Goal: Information Seeking & Learning: Learn about a topic

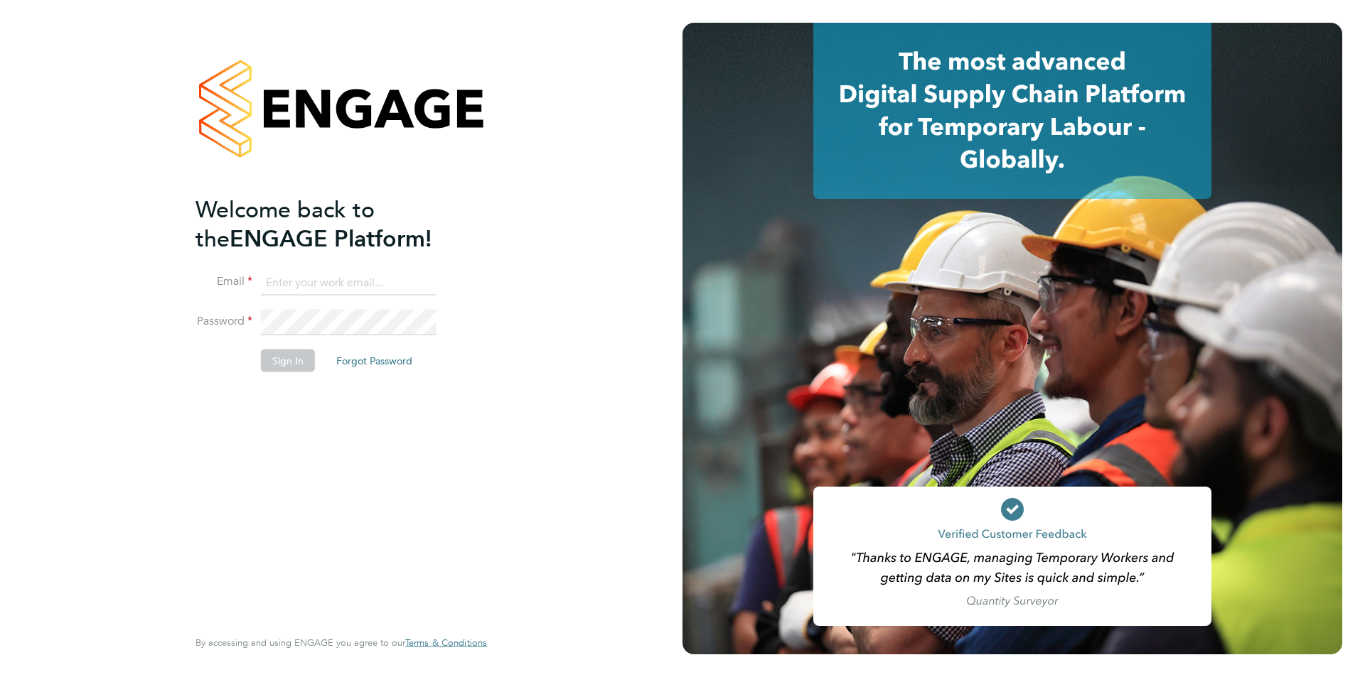
type input "[DOMAIN_NAME][EMAIL_ADDRESS][DOMAIN_NAME]"
click at [278, 368] on button "Sign In" at bounding box center [288, 361] width 54 height 23
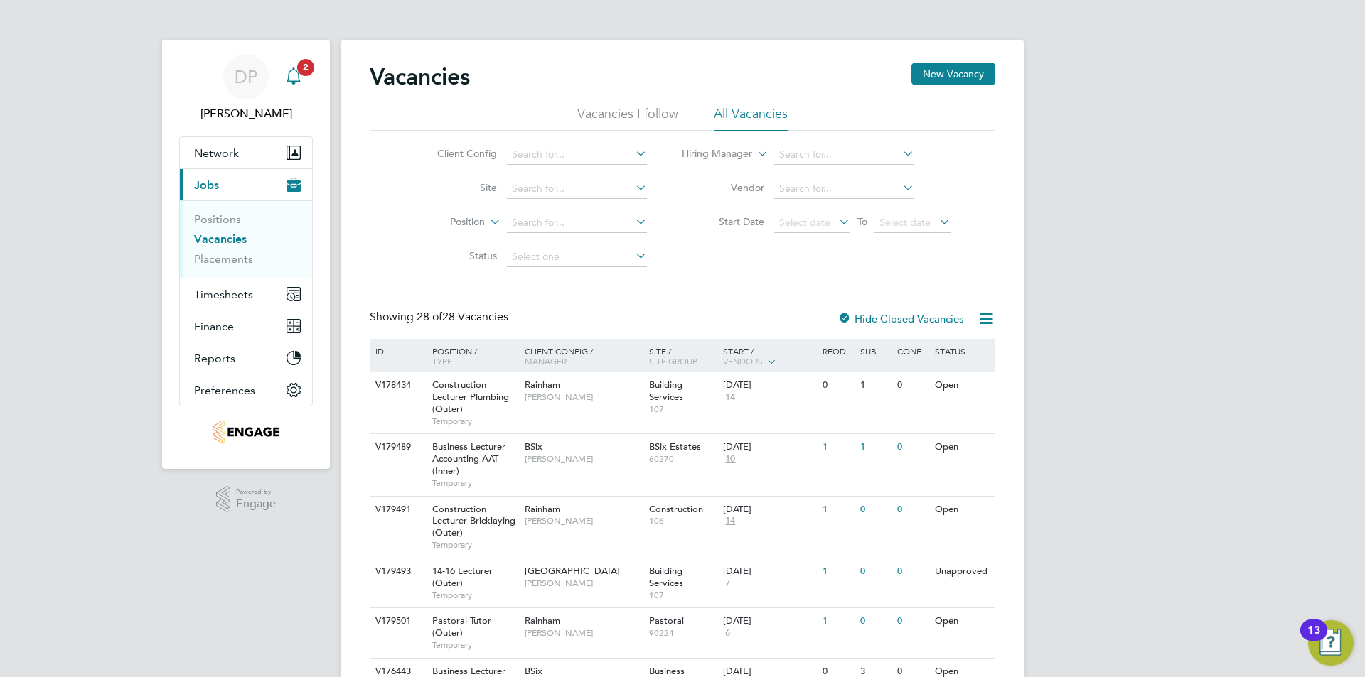
click at [295, 63] on div "Main navigation" at bounding box center [293, 77] width 28 height 28
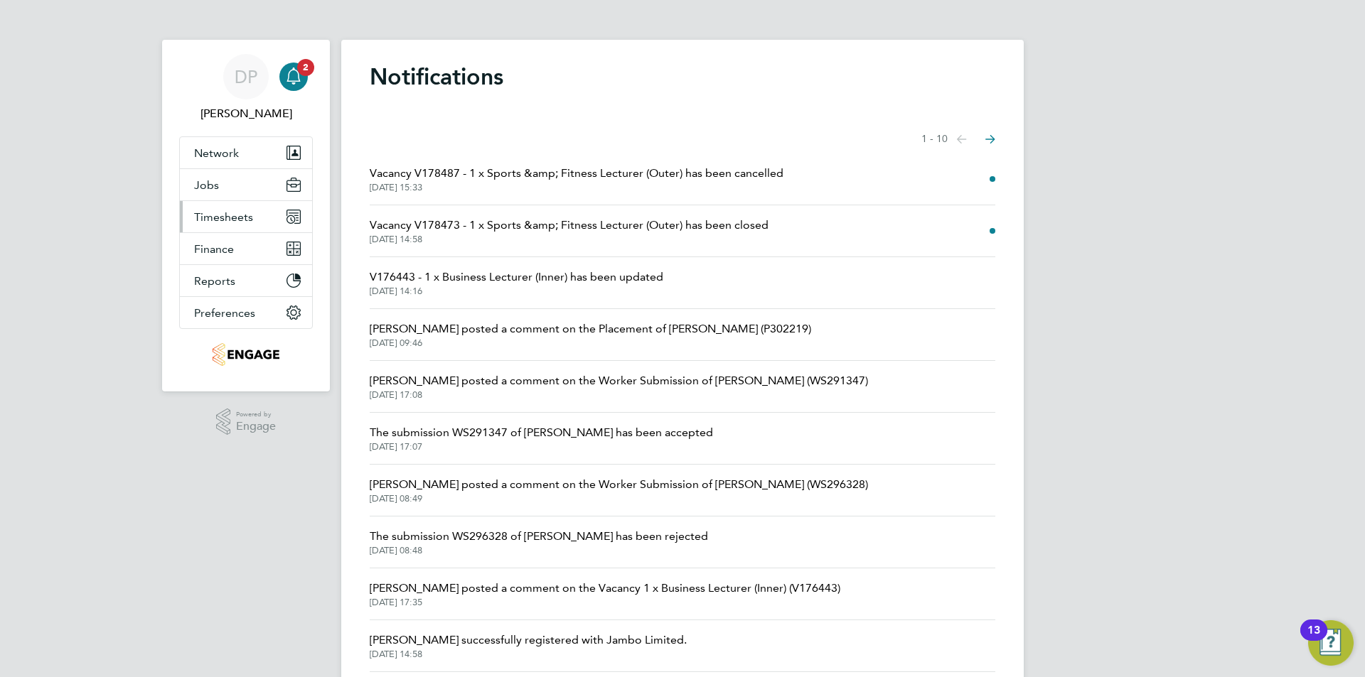
click at [197, 201] on button "Timesheets" at bounding box center [246, 216] width 132 height 31
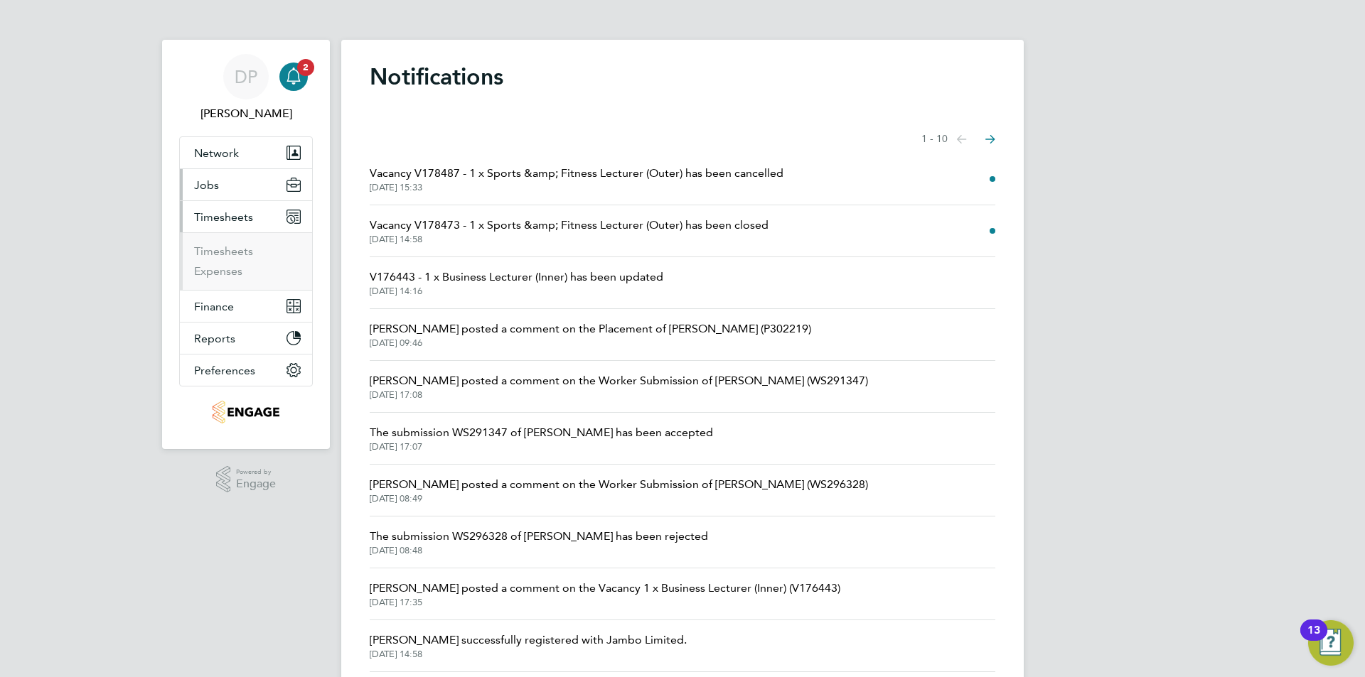
click at [196, 193] on button "Jobs" at bounding box center [246, 184] width 132 height 31
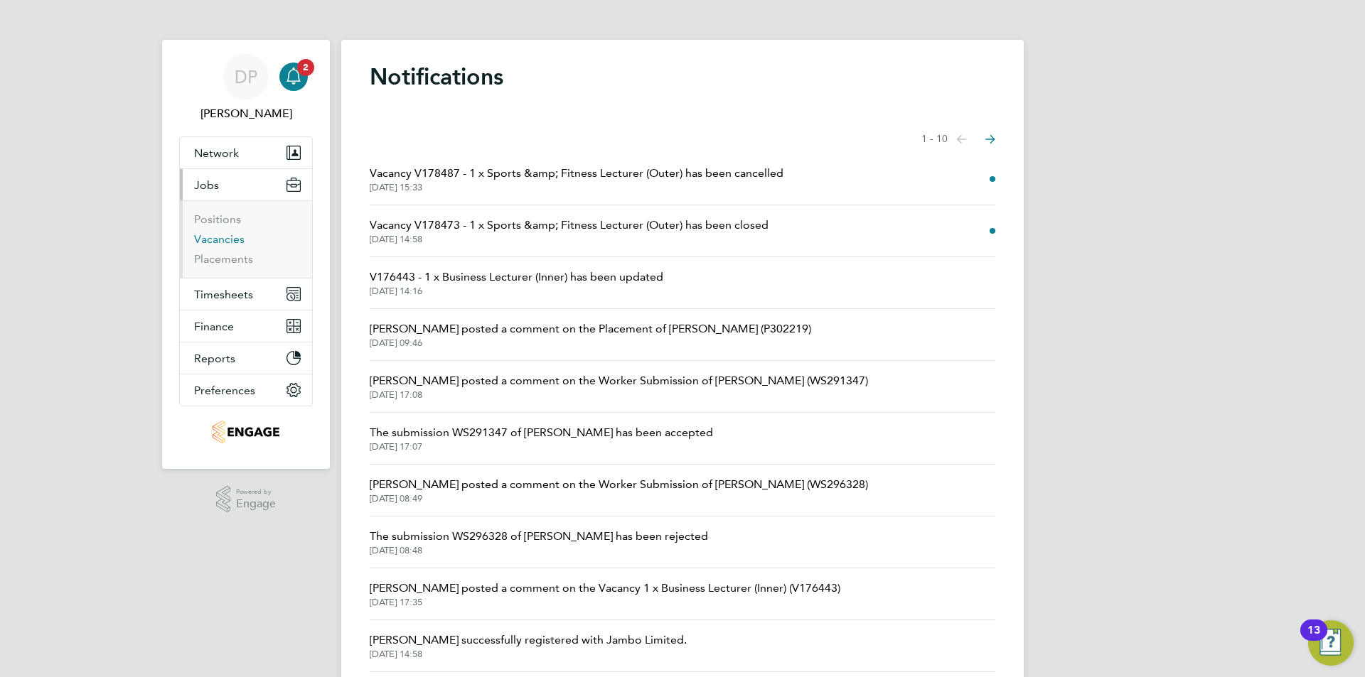
click at [215, 240] on link "Vacancies" at bounding box center [219, 239] width 50 height 14
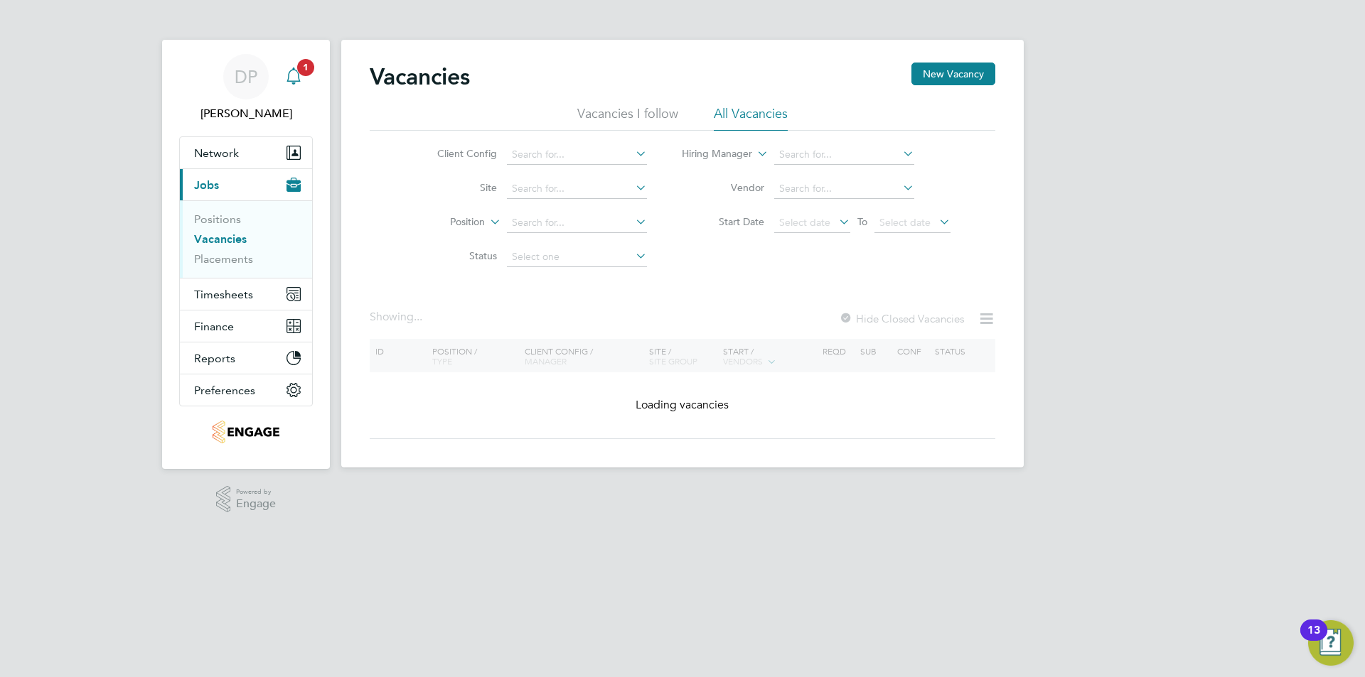
click at [285, 70] on icon "Main navigation" at bounding box center [293, 76] width 17 height 17
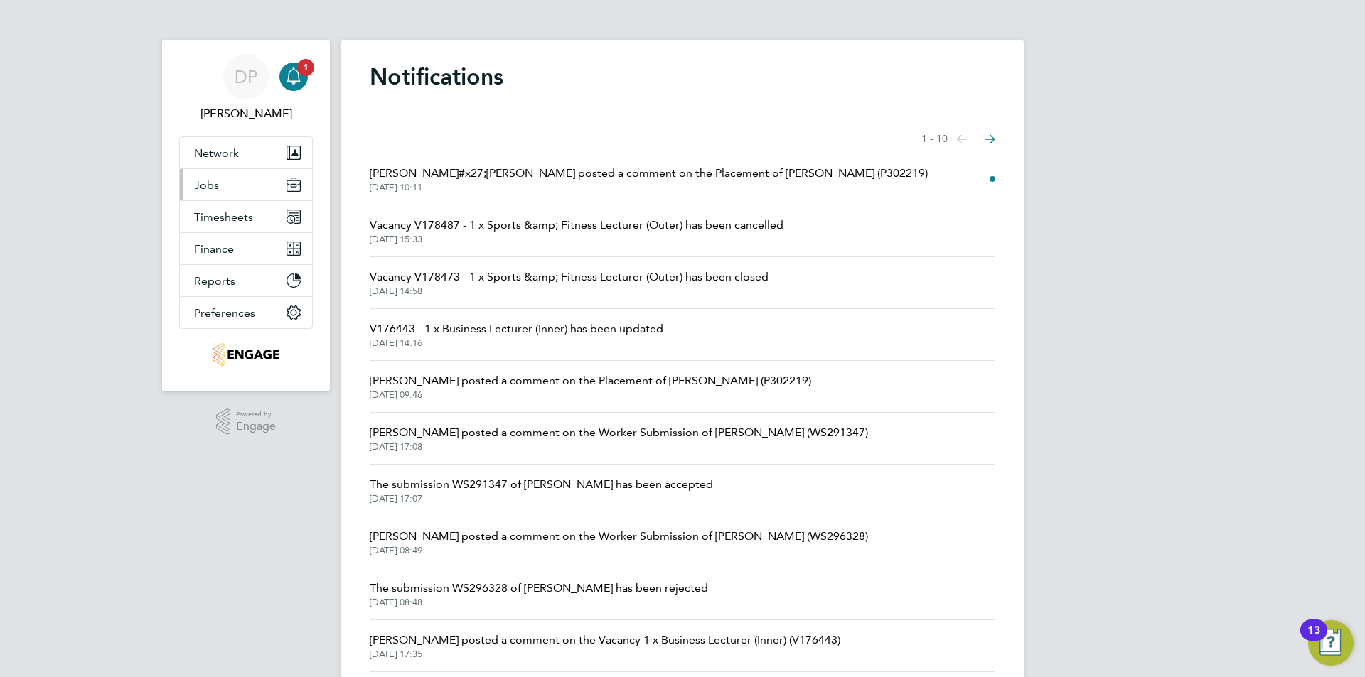
click at [215, 172] on button "Jobs" at bounding box center [246, 184] width 132 height 31
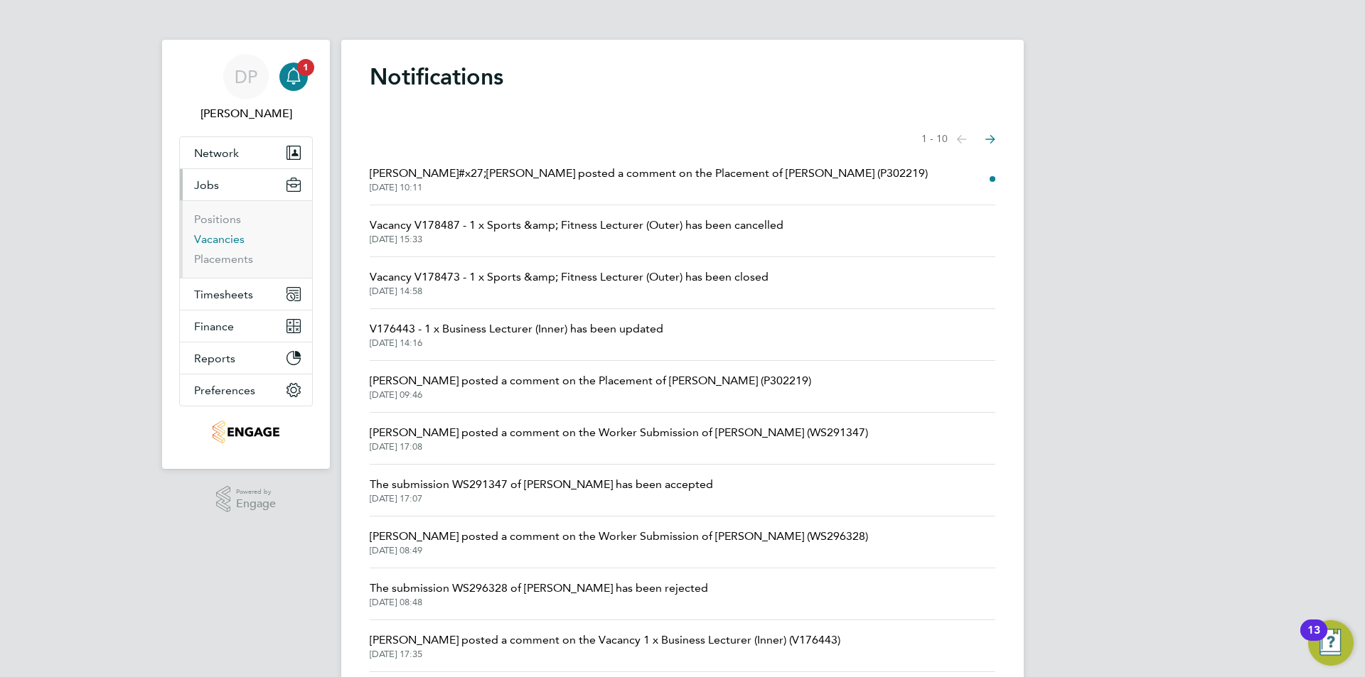
click at [215, 235] on link "Vacancies" at bounding box center [219, 239] width 50 height 14
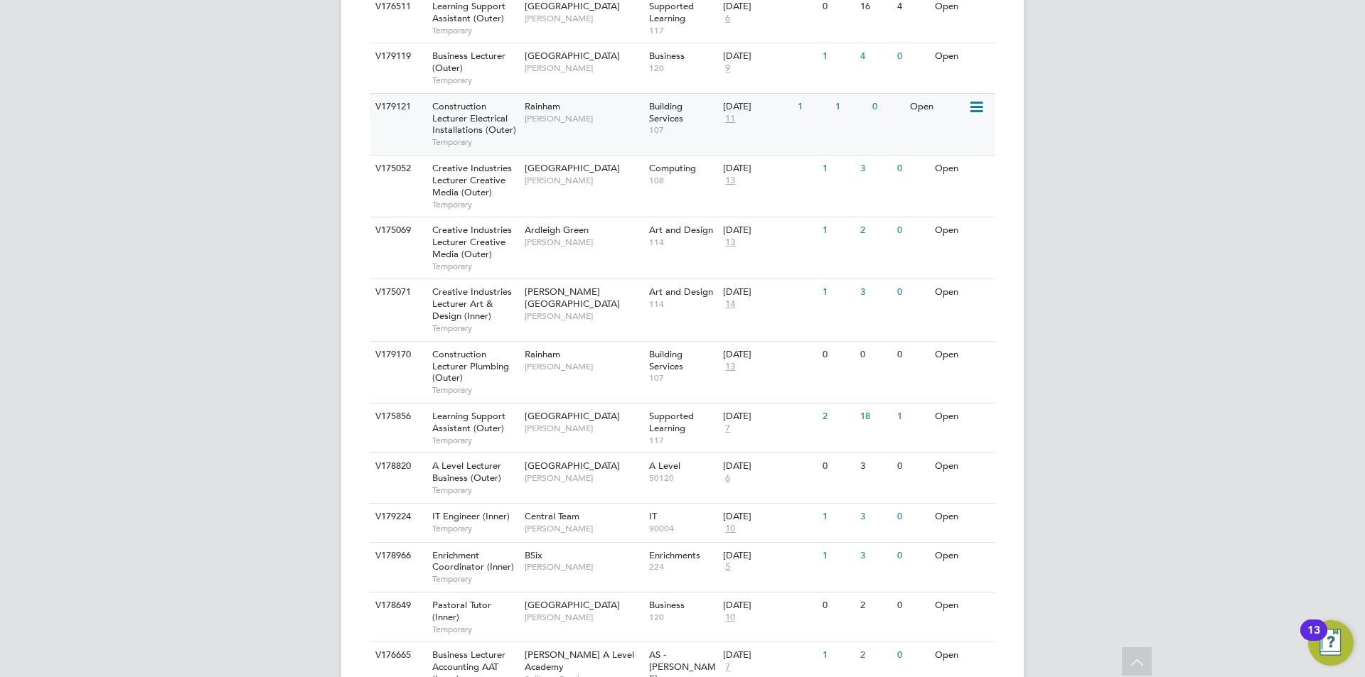
scroll to position [1316, 0]
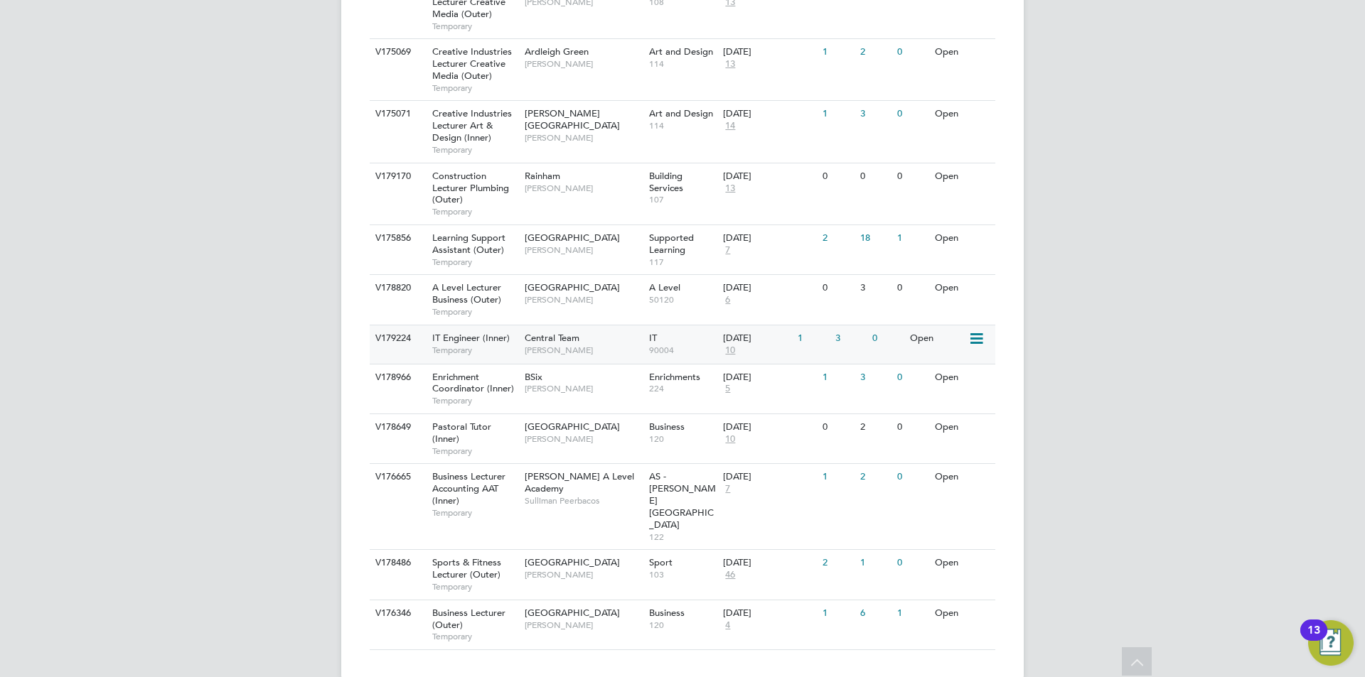
click at [488, 348] on span "Temporary" at bounding box center [474, 350] width 85 height 11
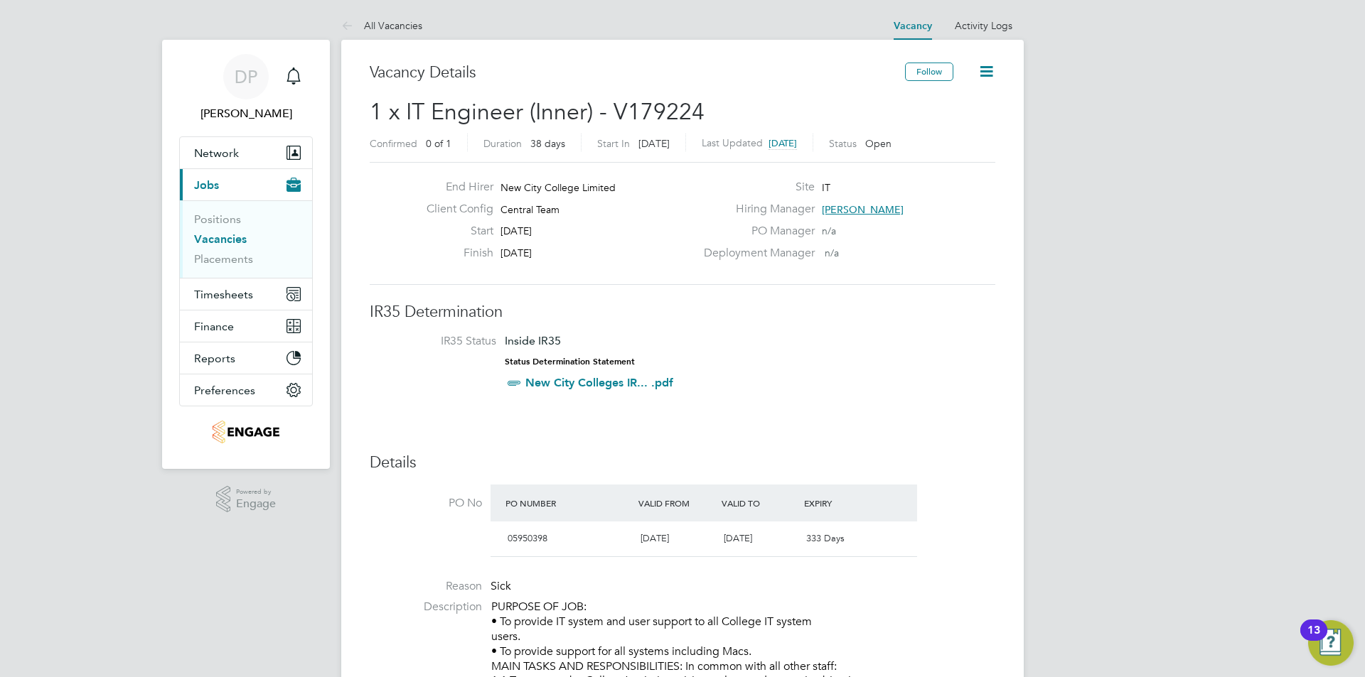
click at [513, 200] on div "End Hirer New City College Limited" at bounding box center [555, 191] width 280 height 22
click at [518, 203] on span "Central Team" at bounding box center [529, 209] width 59 height 13
copy div "Central Team Start"
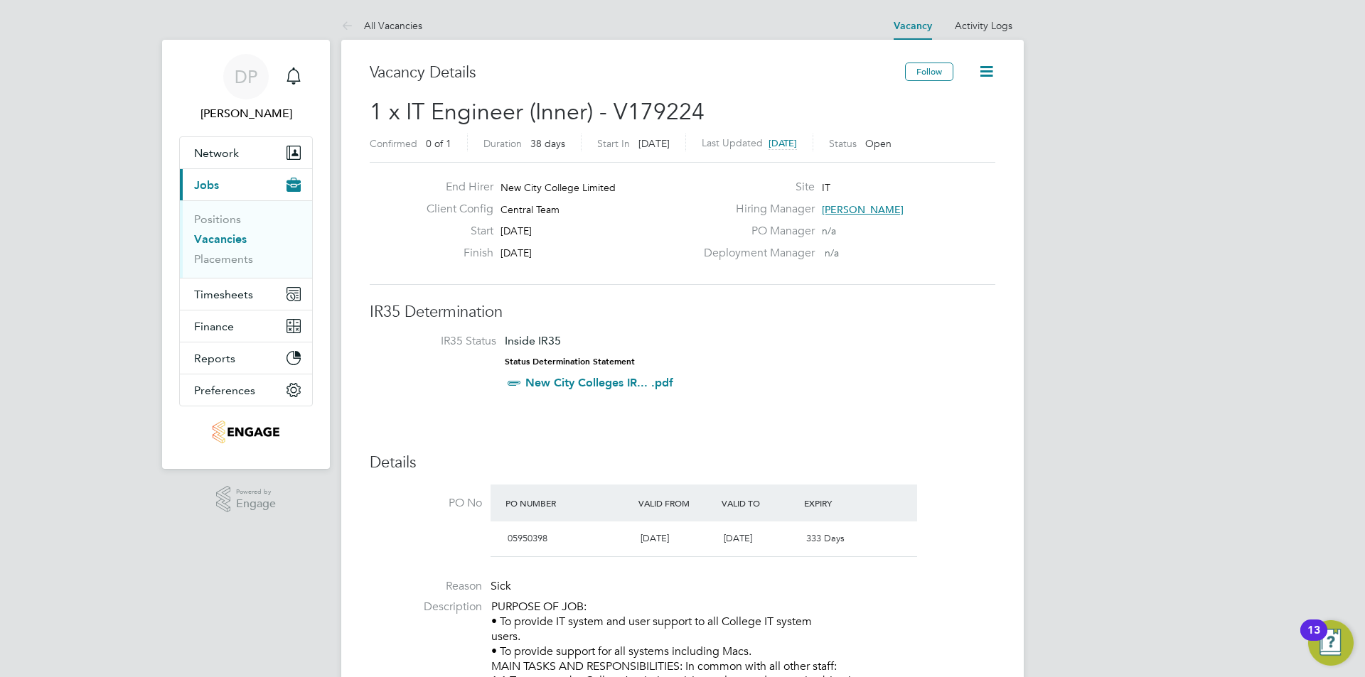
click at [569, 256] on div "Finish 03 Oct 2025" at bounding box center [555, 257] width 280 height 22
click at [533, 242] on div "Start 27 Aug 2025" at bounding box center [555, 235] width 280 height 22
click at [532, 250] on span "03 Oct 2025" at bounding box center [515, 253] width 31 height 13
click at [531, 250] on span "03 Oct 2025" at bounding box center [515, 253] width 31 height 13
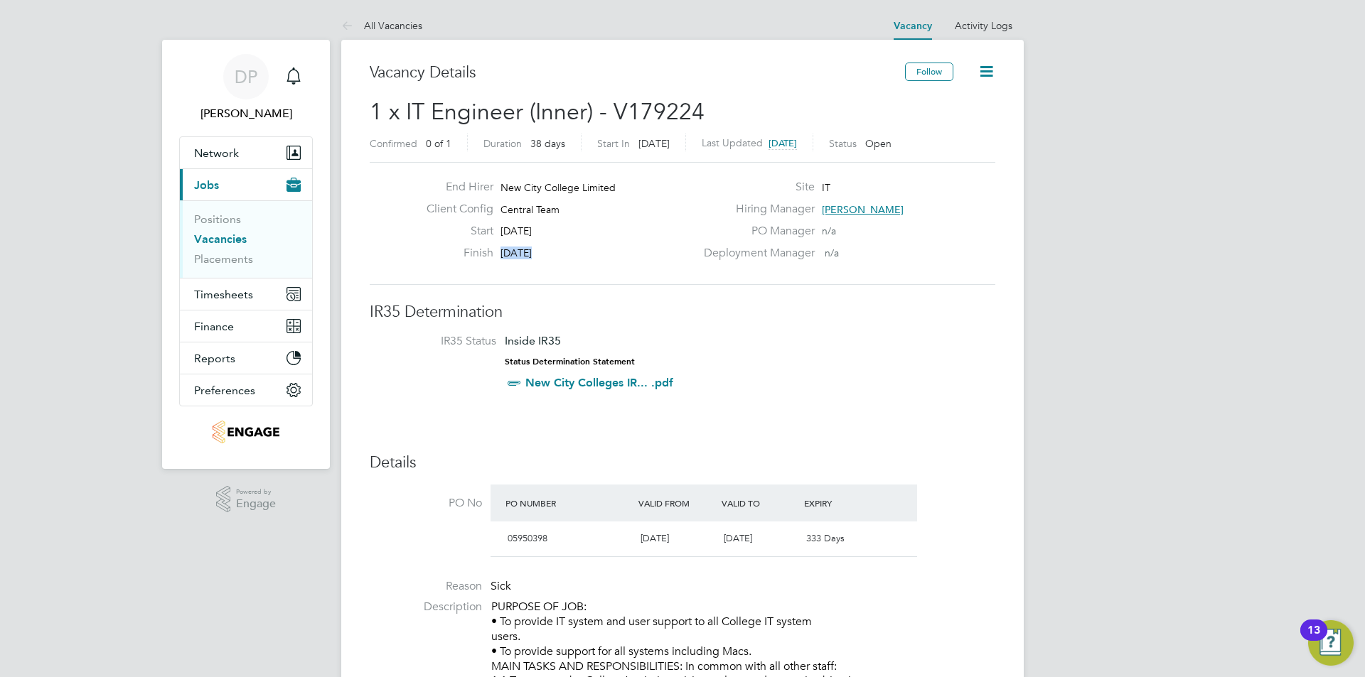
click at [531, 250] on span "03 Oct 2025" at bounding box center [515, 253] width 31 height 13
